Goal: Check status: Check status

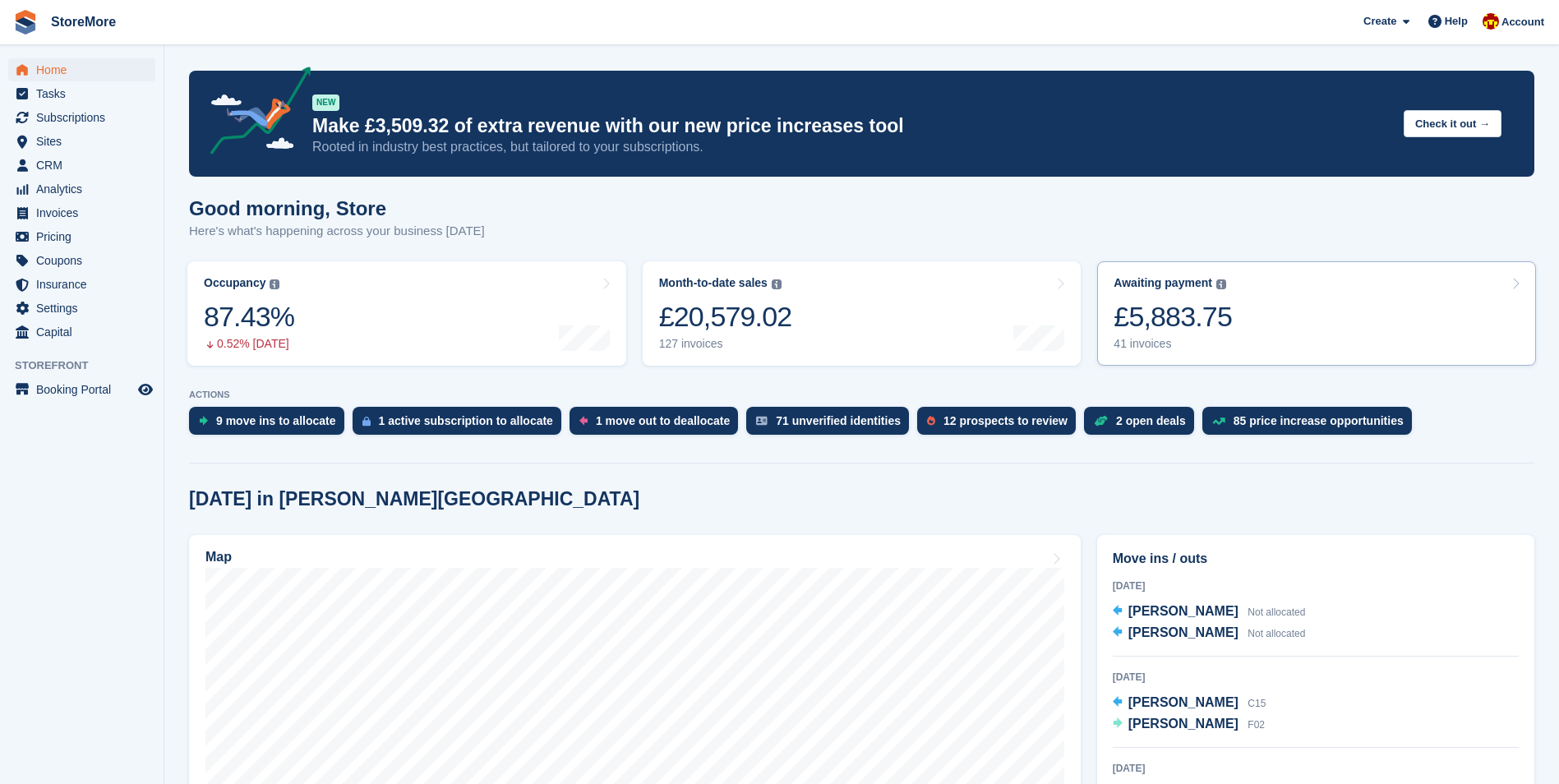
click at [1233, 346] on link "Awaiting payment The total outstanding balance on all open invoices. £5,883.75 …" at bounding box center [1316, 313] width 439 height 104
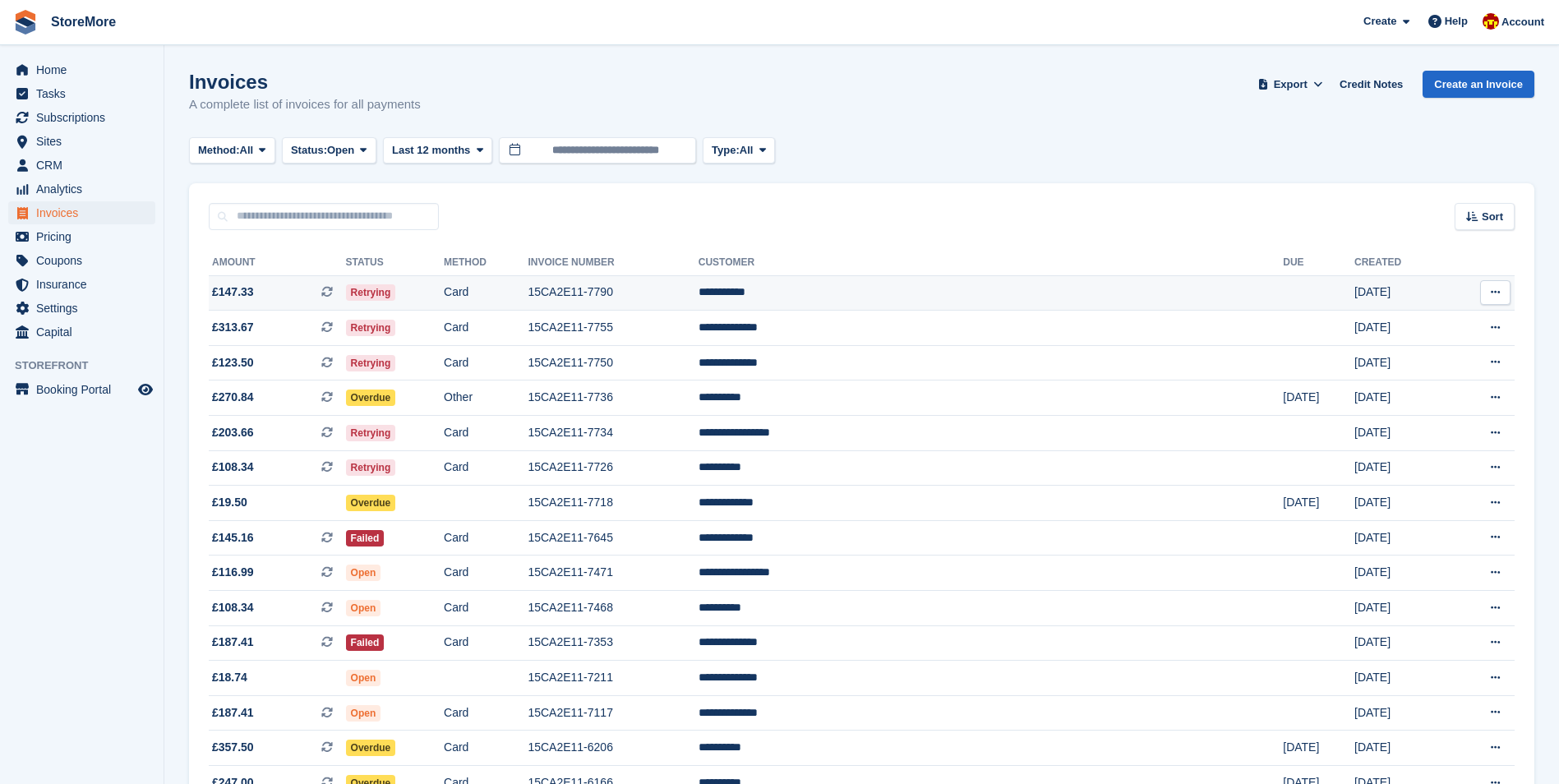
click at [638, 297] on td "15CA2E11-7790" at bounding box center [613, 293] width 170 height 36
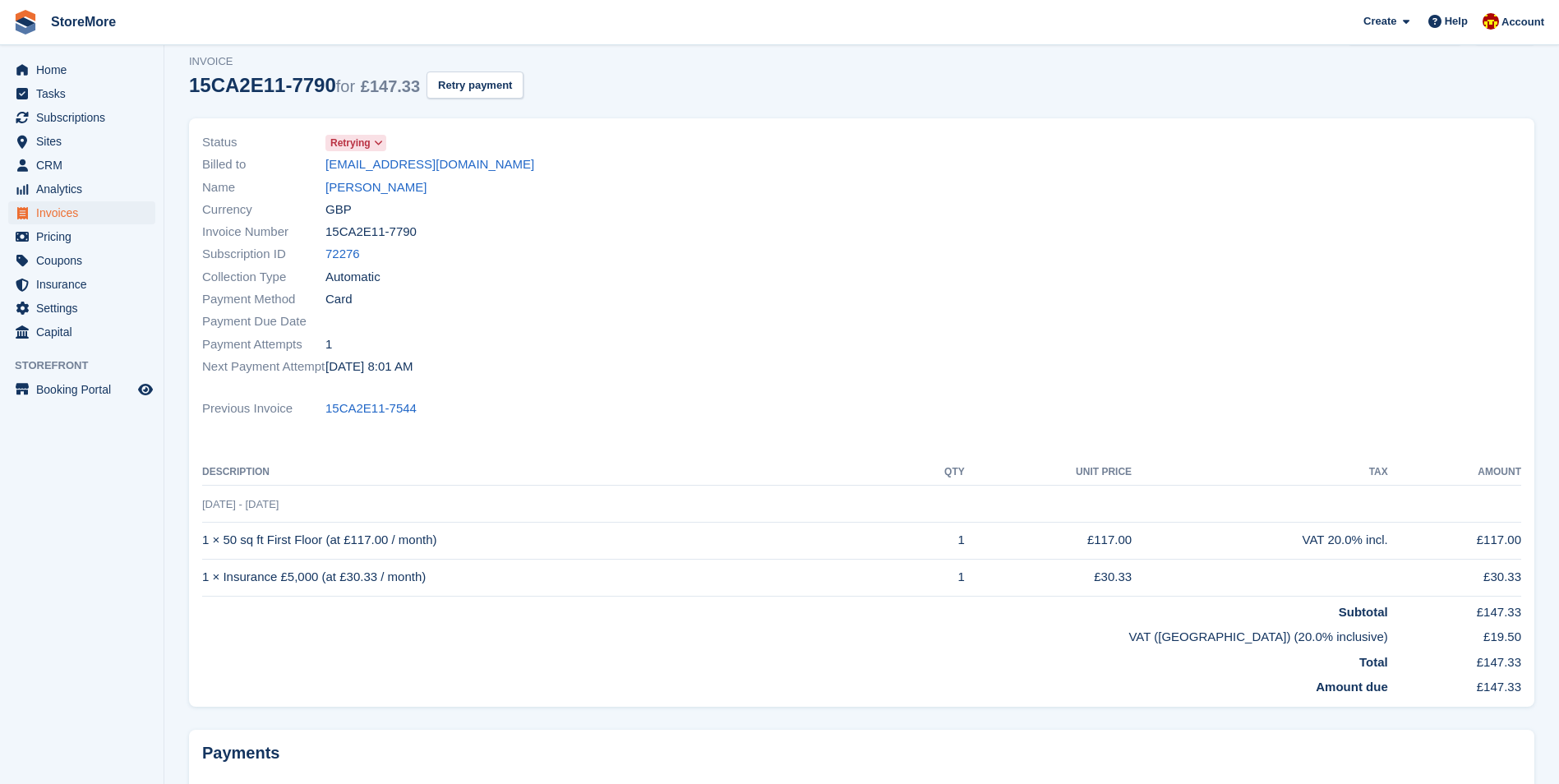
scroll to position [41, 0]
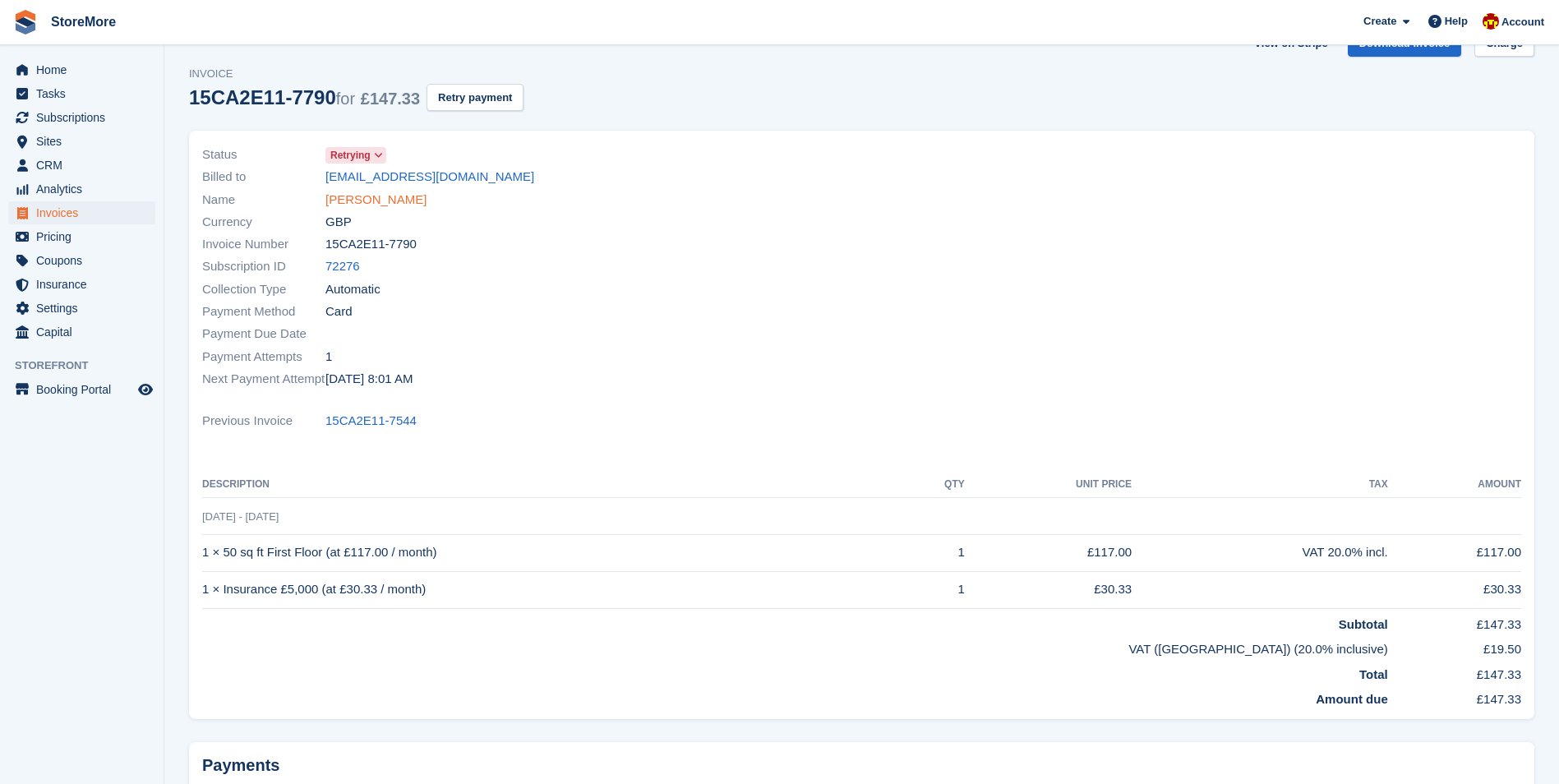
click at [366, 196] on link "Ryan Rumkee" at bounding box center [376, 200] width 101 height 19
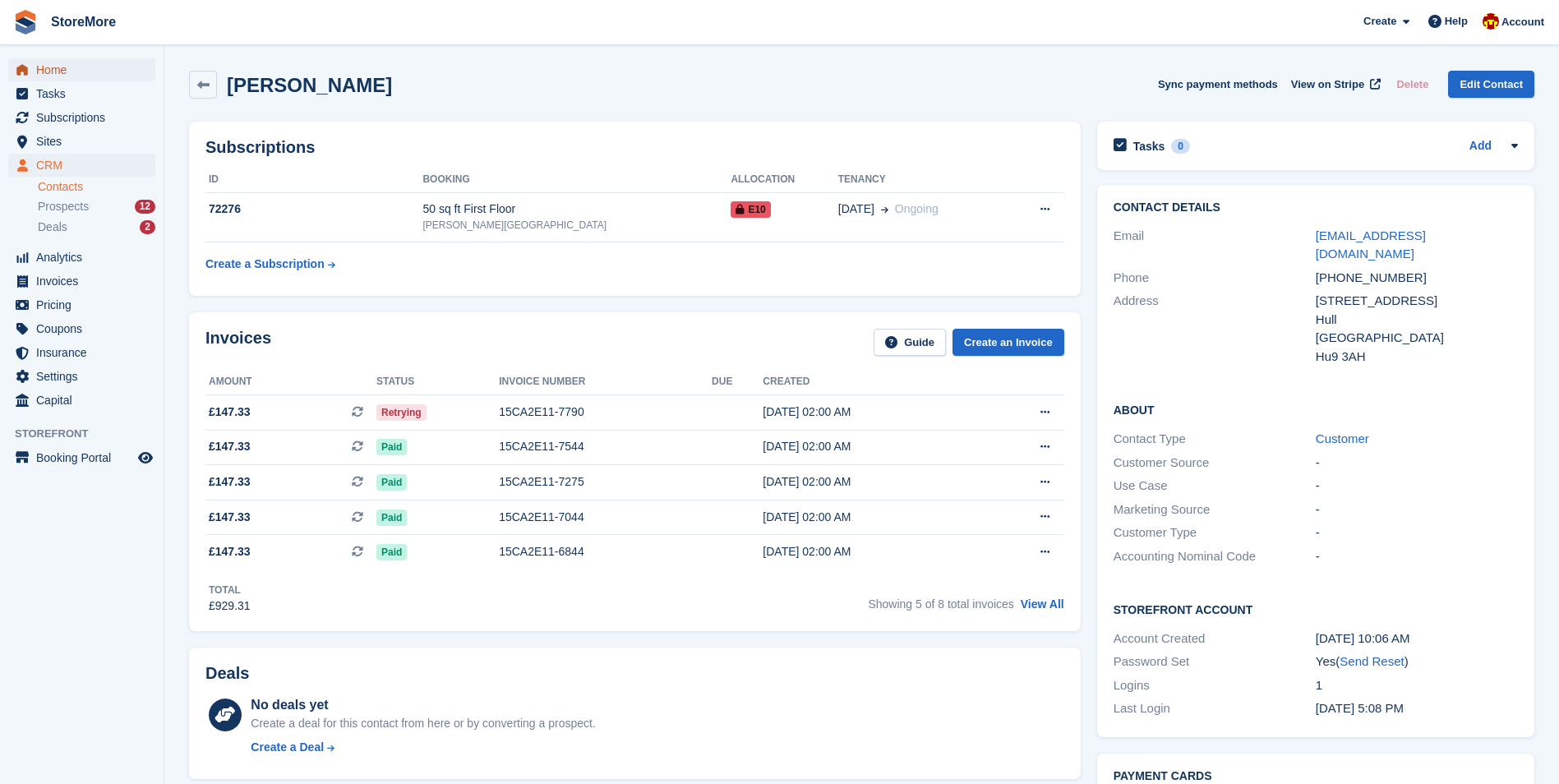
click at [46, 76] on span "Home" at bounding box center [86, 70] width 99 height 23
